Goal: Task Accomplishment & Management: Use online tool/utility

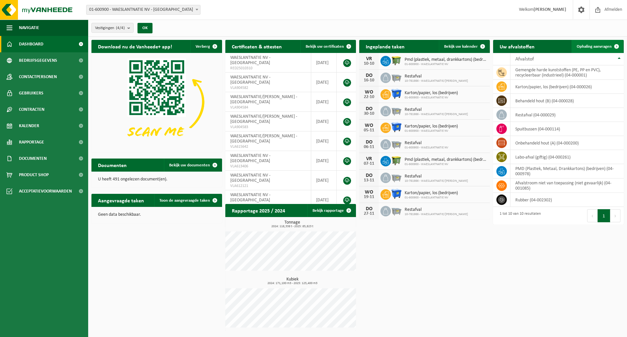
click at [587, 45] on span "Ophaling aanvragen" at bounding box center [594, 46] width 35 height 4
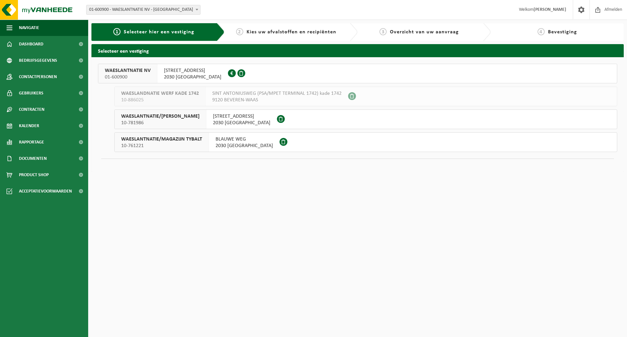
click at [180, 77] on span "2030 ANTWERPEN" at bounding box center [192, 77] width 57 height 7
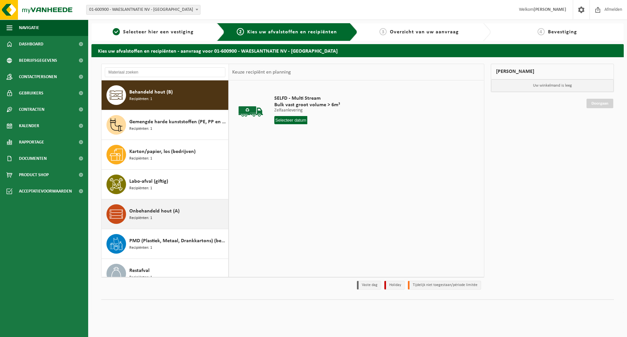
click at [141, 211] on span "Onbehandeld hout (A)" at bounding box center [154, 211] width 50 height 8
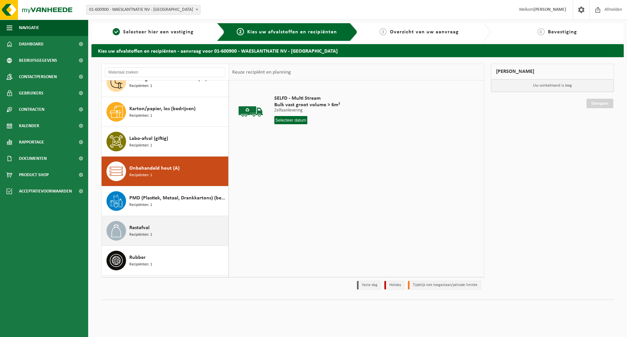
scroll to position [71, 0]
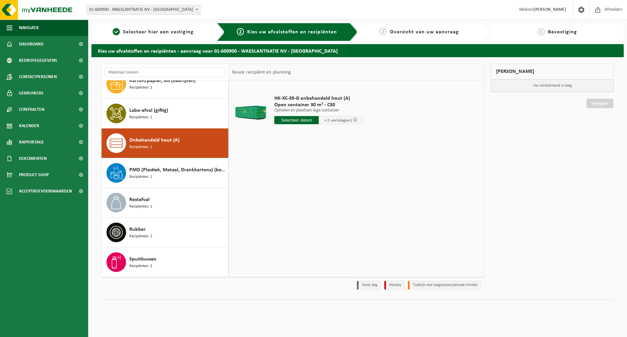
click at [294, 121] on input "text" at bounding box center [296, 120] width 44 height 8
click at [303, 178] on div "15" at bounding box center [303, 178] width 11 height 10
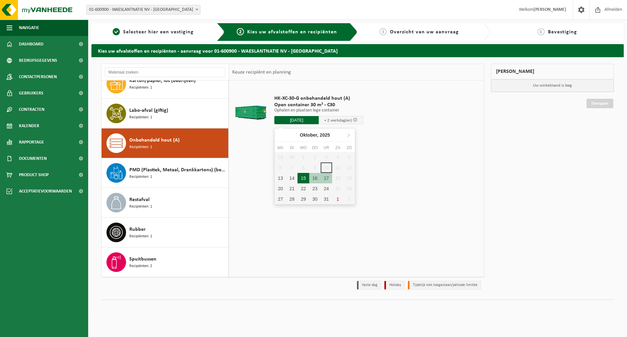
type input "Van 2025-10-15"
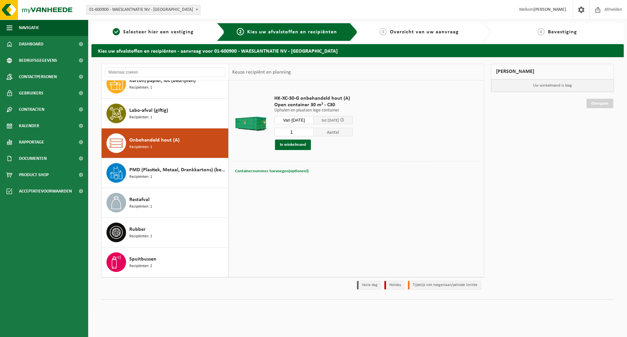
click at [265, 169] on span "Containernummer toevoegen(optioneel)" at bounding box center [271, 171] width 73 height 4
click at [262, 173] on input "30-748" at bounding box center [318, 171] width 121 height 9
type input "C30-748"
click at [298, 142] on button "In winkelmand" at bounding box center [293, 144] width 36 height 10
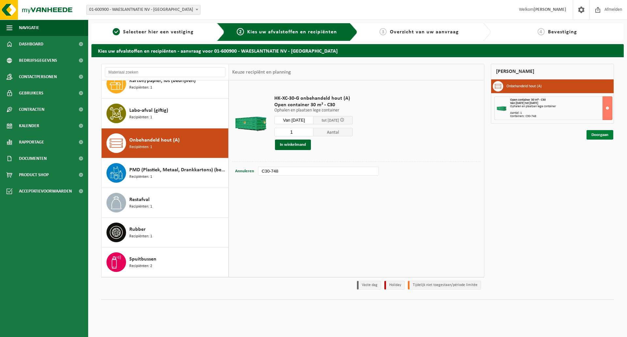
click at [601, 133] on link "Doorgaan" at bounding box center [600, 134] width 27 height 9
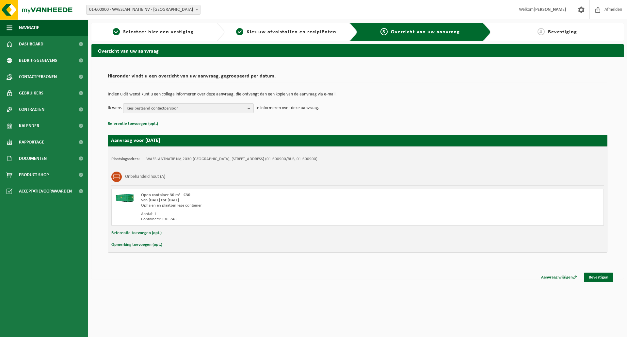
click at [140, 244] on button "Opmerking toevoegen (opt.)" at bounding box center [136, 244] width 51 height 8
click at [163, 244] on input "text" at bounding box center [370, 245] width 454 height 10
click at [162, 246] on input "Wegens bouwwerkzaamheden gelieve de wissel enkel in de namiddag uit te voeren" at bounding box center [370, 245] width 454 height 10
click at [200, 246] on input "Wegens bouwwerkzaamheden gelieve de wissel enkel in de namiddag uit te voeren" at bounding box center [370, 245] width 454 height 10
click at [309, 244] on input "Wegens bouwwerkzaamheden ter plaatse gelieve de wissel enkel in de namiddag uit…" at bounding box center [370, 245] width 454 height 10
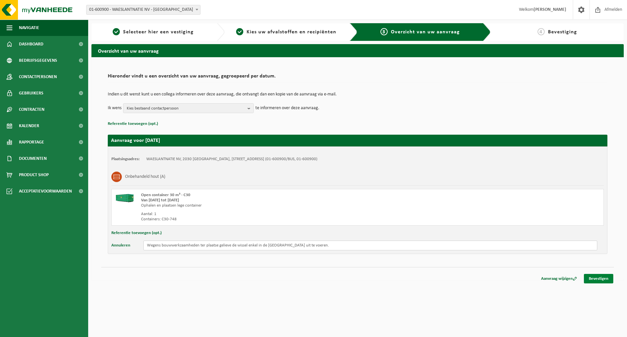
type input "Wegens bouwwerkzaamheden ter plaatse gelieve de wissel enkel in de namiddag uit…"
click at [608, 279] on link "Bevestigen" at bounding box center [598, 278] width 29 height 9
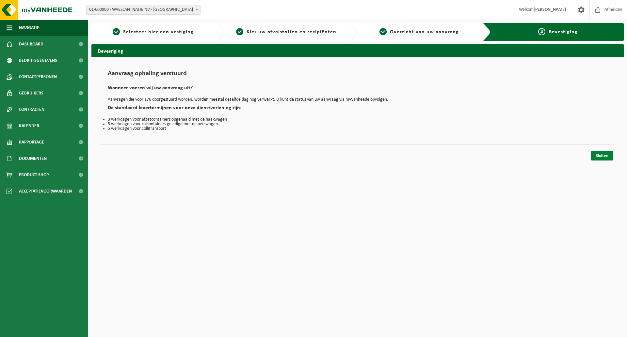
click at [600, 156] on link "Sluiten" at bounding box center [602, 155] width 22 height 9
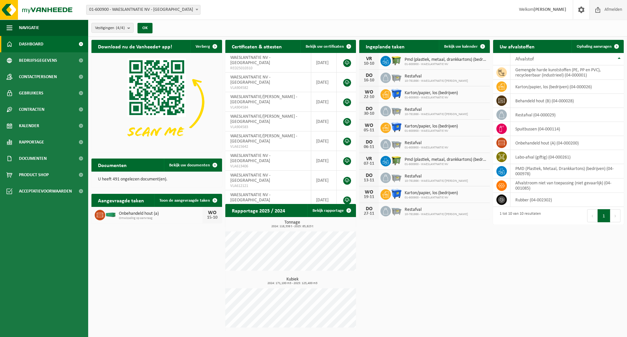
click at [613, 11] on span "Afmelden" at bounding box center [613, 9] width 21 height 19
